Goal: Task Accomplishment & Management: Manage account settings

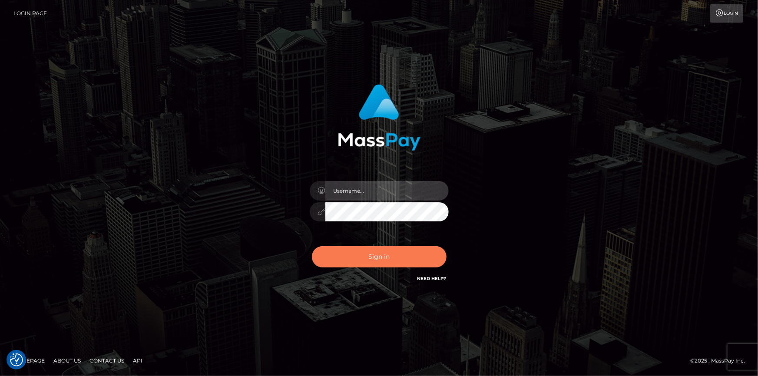
type input "dszikszai"
click at [337, 266] on button "Sign in" at bounding box center [379, 256] width 135 height 21
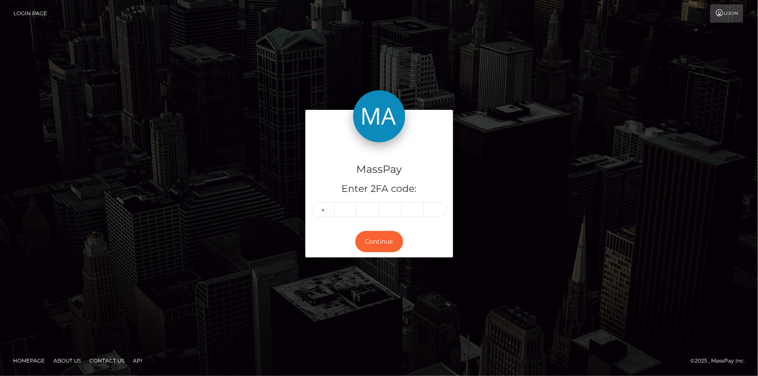
type input "6"
type input "9"
type input "1"
type input "9"
type input "1"
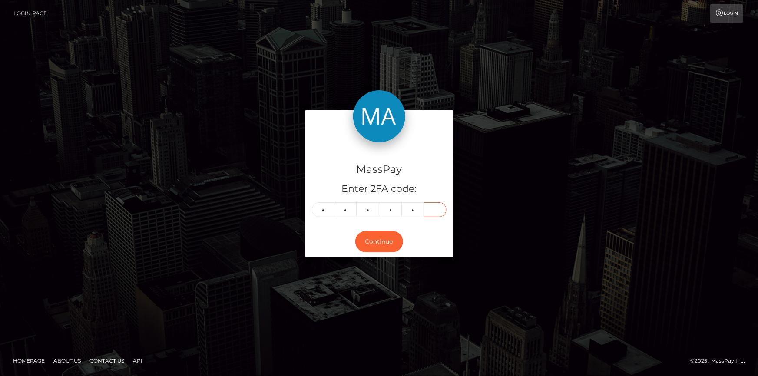
type input "5"
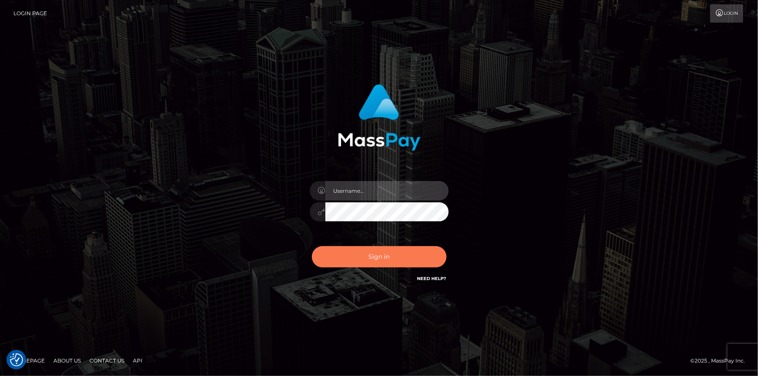
type input "dszikszai"
click at [369, 255] on button "Sign in" at bounding box center [379, 256] width 135 height 21
type input "dszikszai"
click at [334, 261] on button "Sign in" at bounding box center [379, 256] width 135 height 21
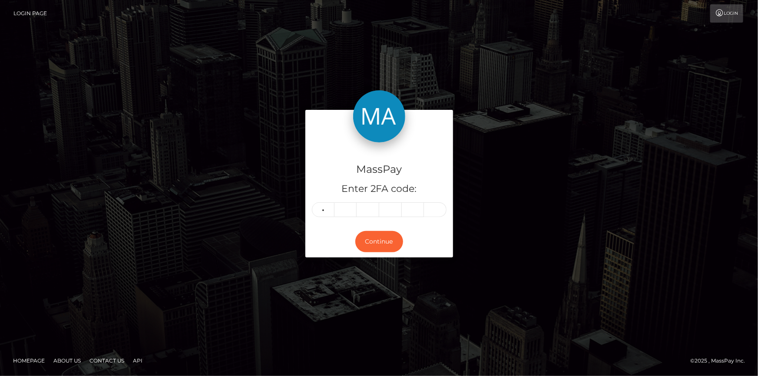
type input "1"
type input "8"
type input "7"
type input "3"
type input "1"
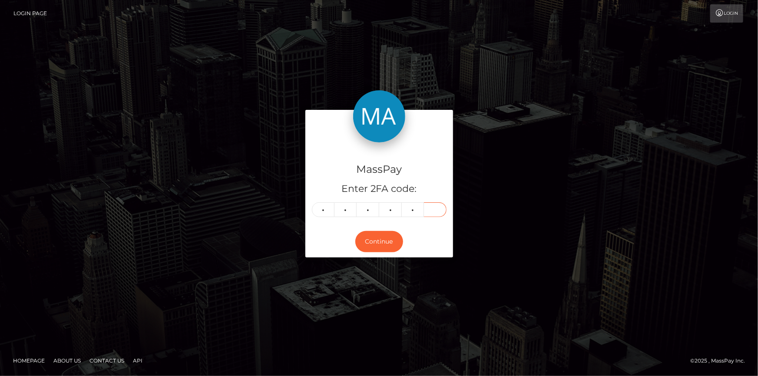
type input "1"
